Goal: Check status: Check status

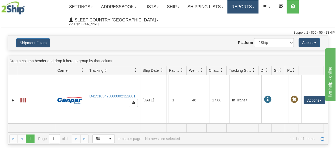
click at [258, 6] on link "Reports" at bounding box center [242, 6] width 31 height 13
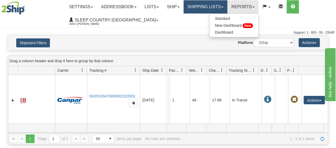
click at [227, 5] on link "Shipping lists" at bounding box center [205, 6] width 44 height 13
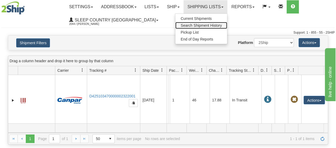
click at [207, 25] on span "Search Shipment History" at bounding box center [201, 25] width 41 height 4
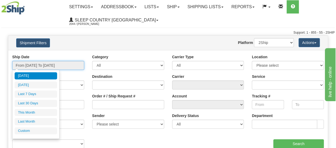
click at [74, 67] on input "From 09/22/2025 To 09/23/2025" at bounding box center [48, 65] width 72 height 9
click at [45, 103] on li "Last 30 Days" at bounding box center [36, 103] width 42 height 7
type input "From [DATE] To [DATE]"
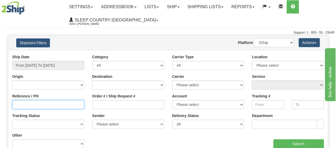
click at [28, 103] on input "Reference / PO" at bounding box center [48, 104] width 72 height 9
paste input "3011233"
type input "3011233"
